Goal: Check status: Check status

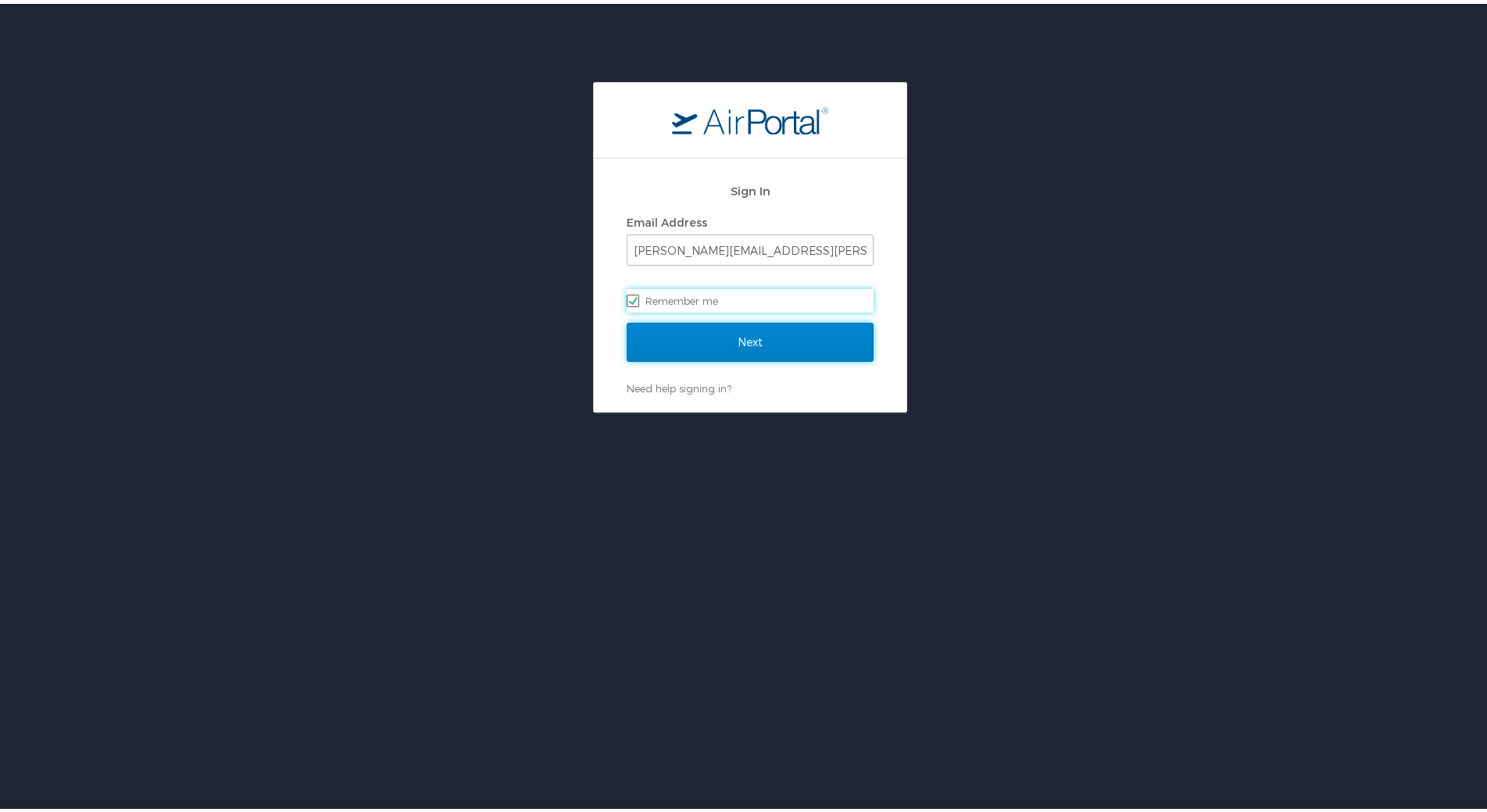
click at [684, 337] on input "Next" at bounding box center [750, 338] width 247 height 39
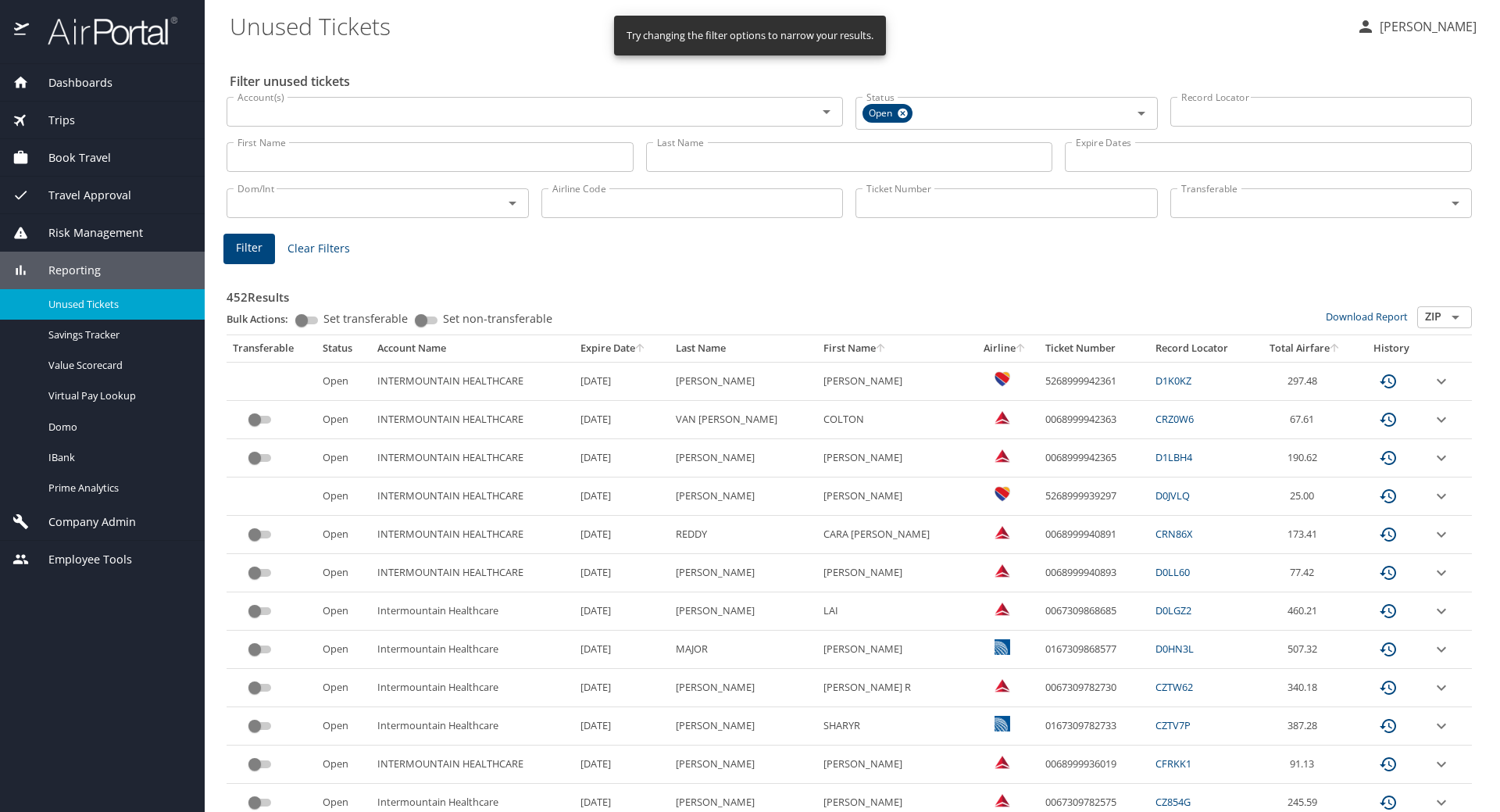
click at [684, 160] on input "Last Name" at bounding box center [850, 157] width 407 height 30
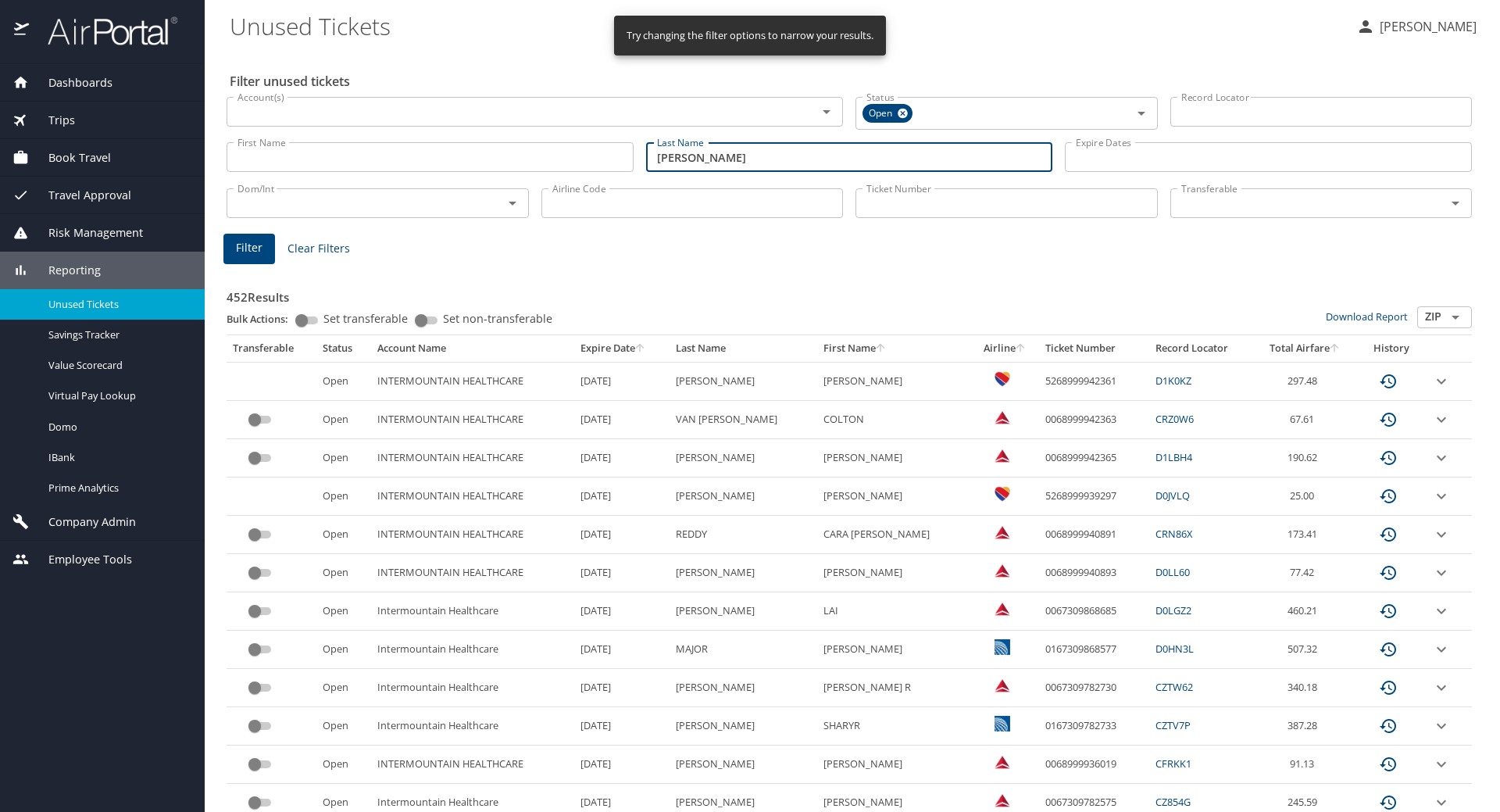
click at [232, 246] on button "Filter" at bounding box center [249, 249] width 52 height 30
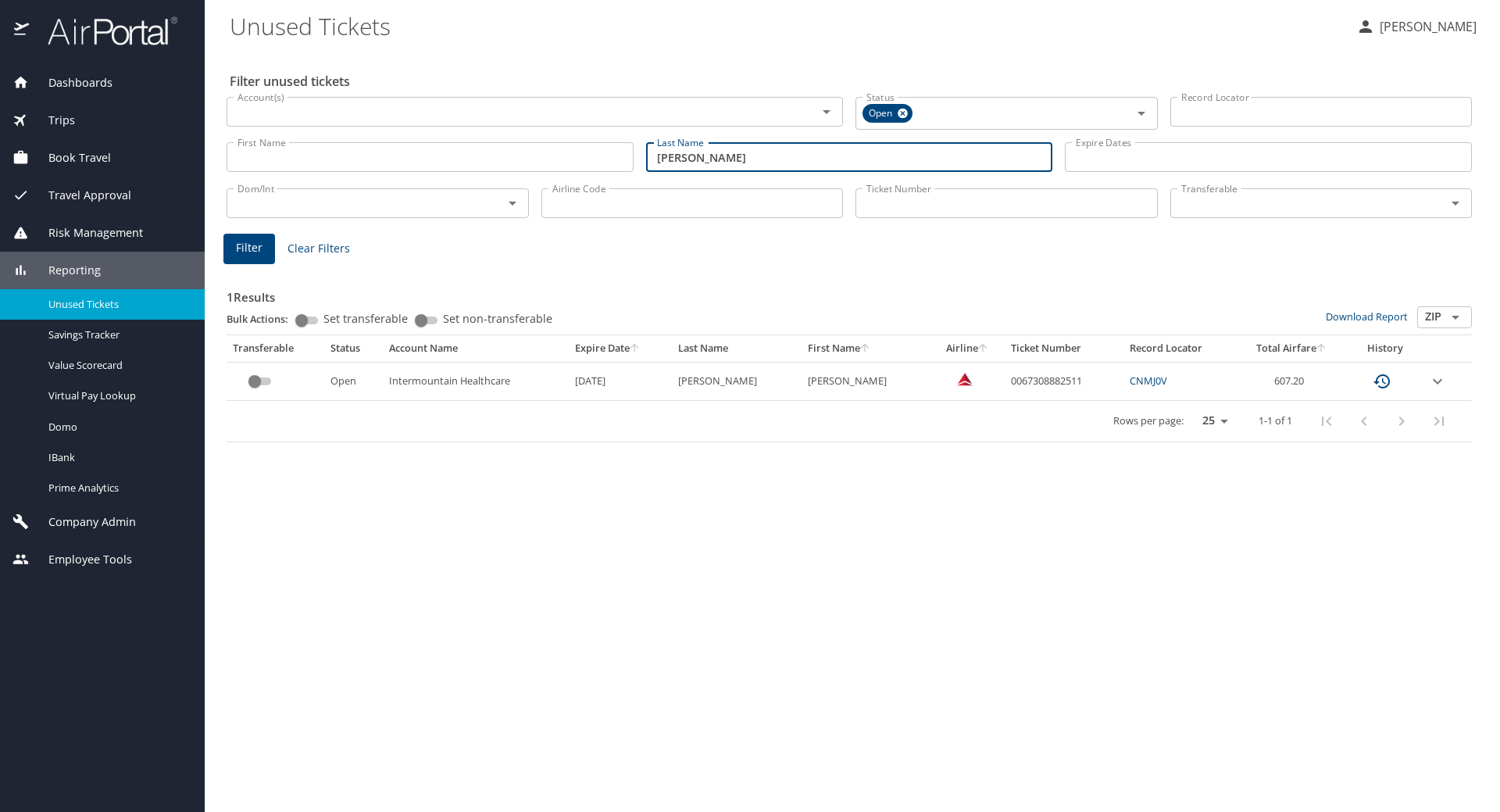
drag, startPoint x: 696, startPoint y: 158, endPoint x: 556, endPoint y: 157, distance: 140.0
click at [556, 157] on div "First Name First Name Last Name hoff Last Name Expire Dates Expire Dates" at bounding box center [849, 157] width 1258 height 55
type input "pobirk"
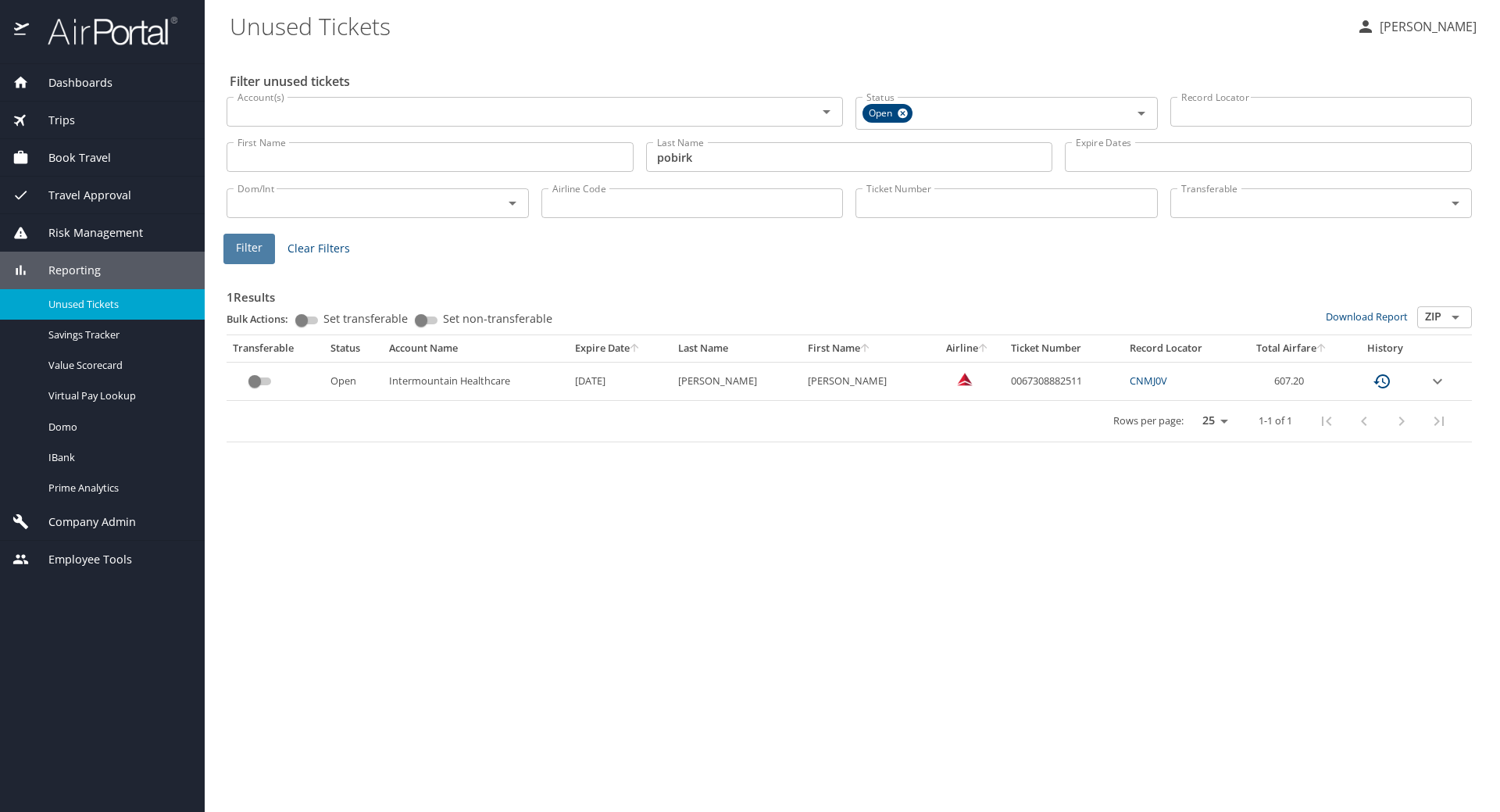
click at [239, 243] on span "Filter" at bounding box center [249, 248] width 26 height 20
